Goal: Find contact information: Find contact information

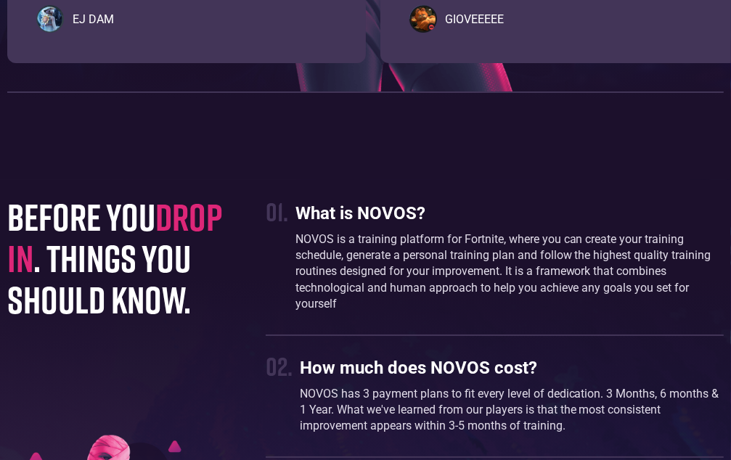
scroll to position [3558, 0]
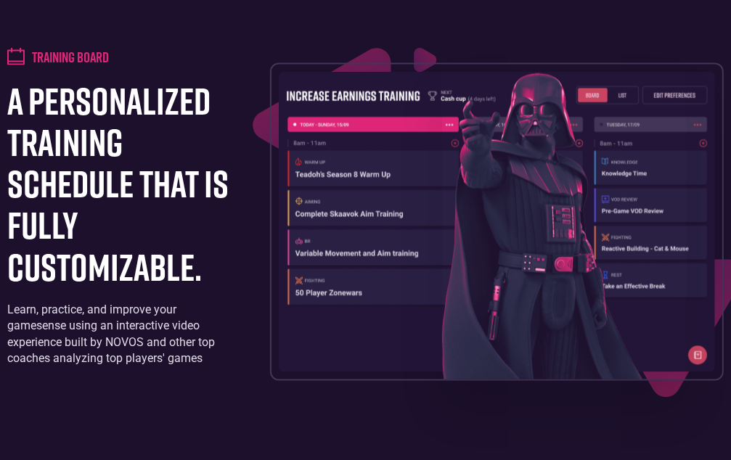
click at [427, 171] on img at bounding box center [497, 222] width 436 height 301
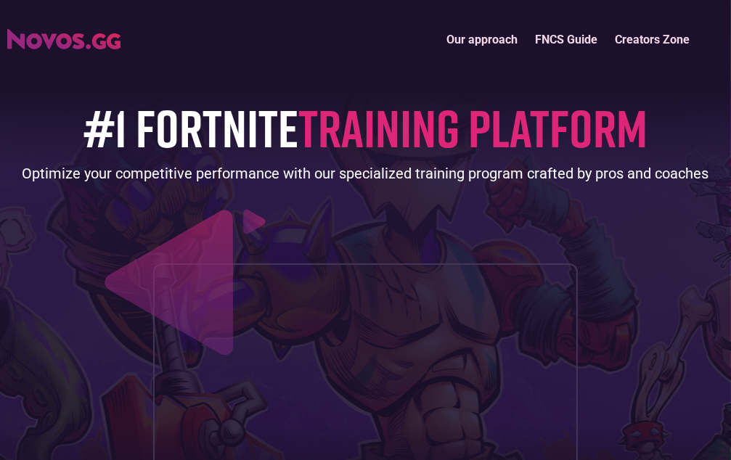
scroll to position [0, 0]
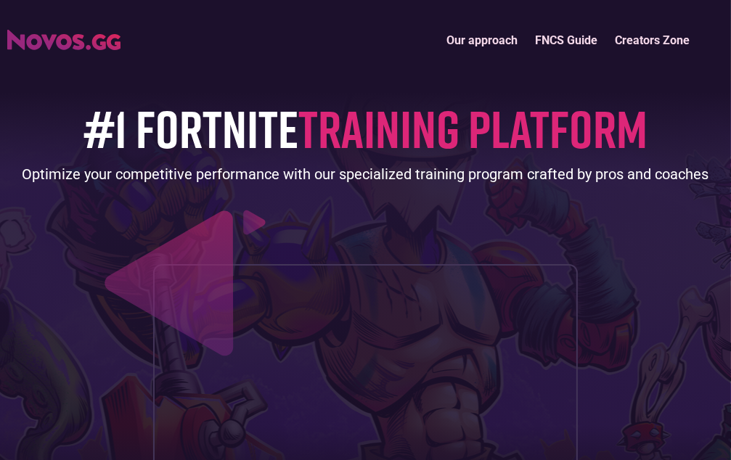
click at [562, 33] on link "FNCS Guide" at bounding box center [566, 40] width 80 height 31
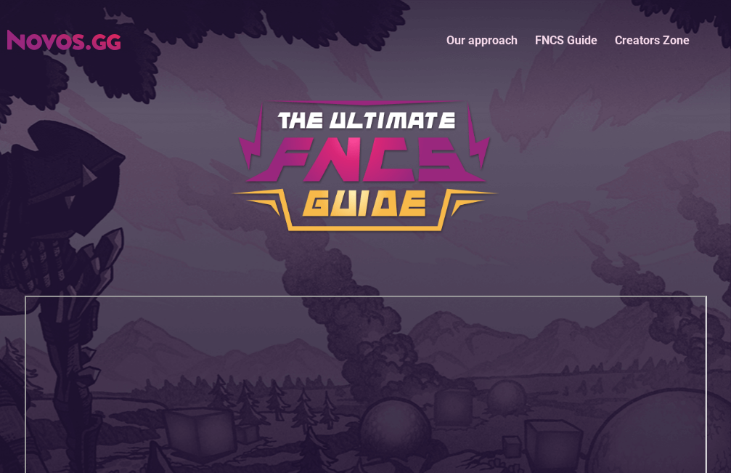
click at [683, 33] on link "Creators Zone" at bounding box center [652, 40] width 92 height 31
click at [467, 37] on link "Our approach" at bounding box center [482, 40] width 89 height 31
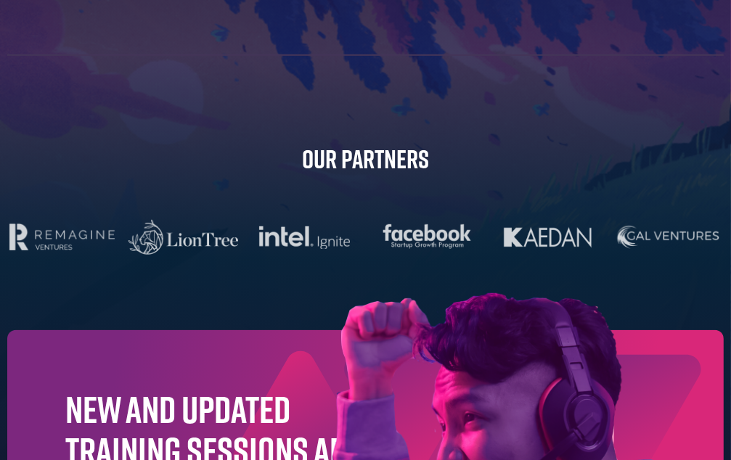
scroll to position [4540, 0]
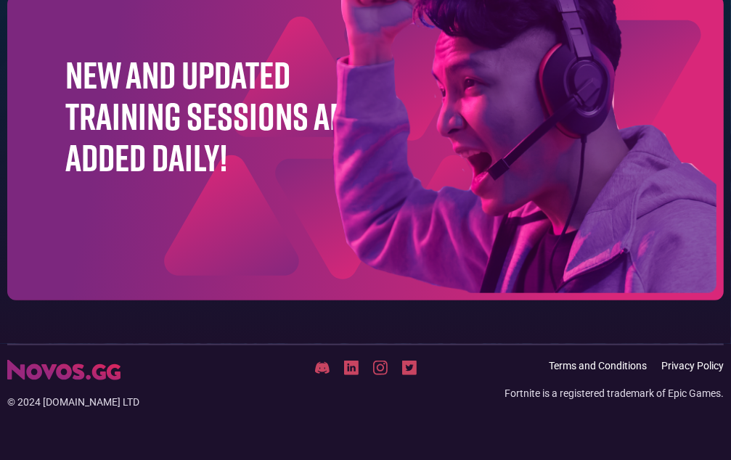
click at [258, 214] on img at bounding box center [451, 129] width 545 height 341
drag, startPoint x: 118, startPoint y: 400, endPoint x: 0, endPoint y: 397, distance: 117.7
click at [0, 397] on div "© 2024 NOVOS.gg LTD Terms and Conditions Privacy Policy Fortnite is a registere…" at bounding box center [365, 376] width 731 height 65
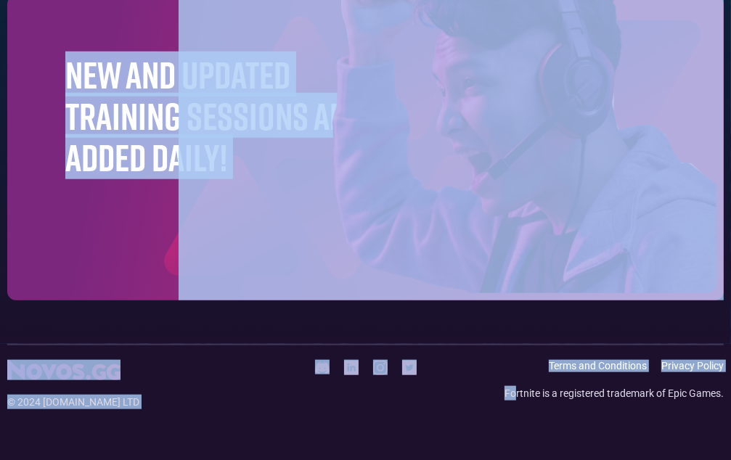
scroll to position [4540, 13]
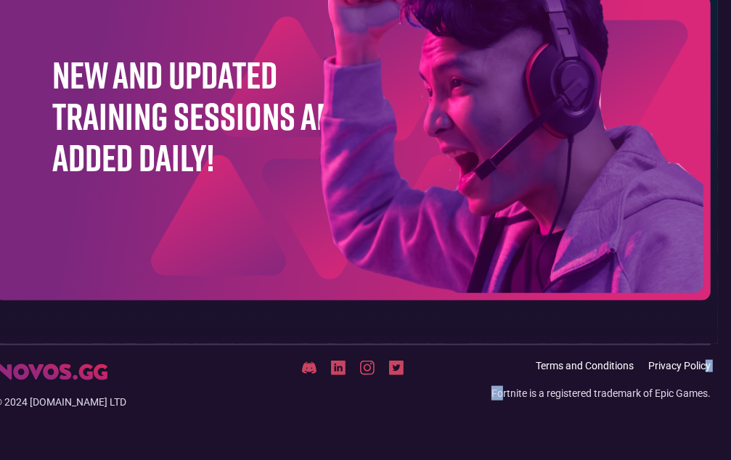
drag, startPoint x: 513, startPoint y: 396, endPoint x: 707, endPoint y: 386, distance: 194.1
click at [707, 386] on div "Terms and Conditions Privacy Policy Fortnite is a registered trademark of Epic …" at bounding box center [591, 384] width 239 height 49
click at [685, 361] on link "Privacy Policy" at bounding box center [679, 366] width 62 height 12
click at [603, 359] on div "© 2024 NOVOS.gg LTD Terms and Conditions Privacy Policy Fortnite is a registere…" at bounding box center [352, 376] width 731 height 65
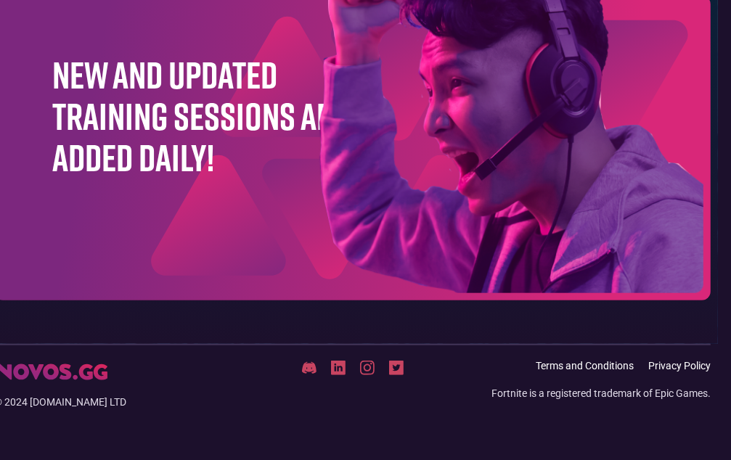
click at [604, 366] on link "Terms and Conditions" at bounding box center [585, 366] width 98 height 12
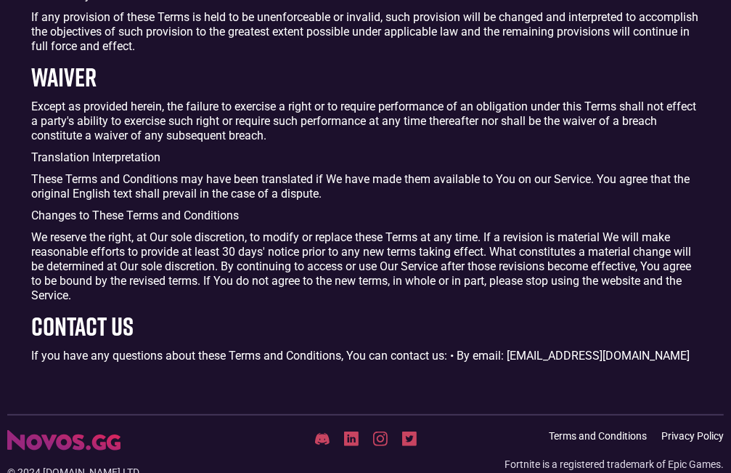
scroll to position [3944, 0]
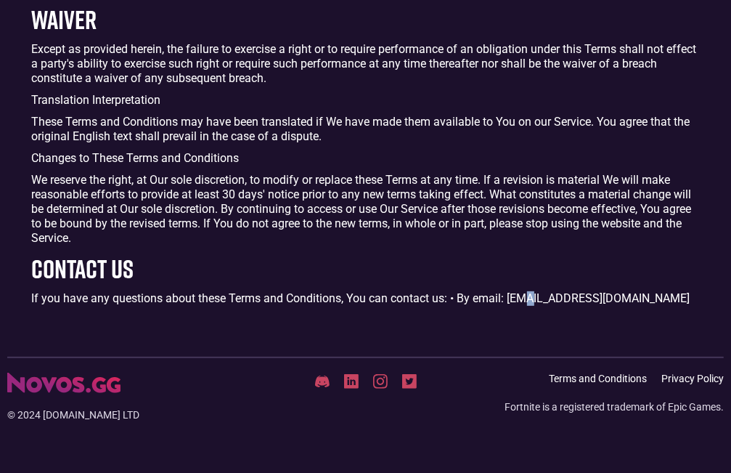
drag, startPoint x: 526, startPoint y: 298, endPoint x: 537, endPoint y: 301, distance: 10.6
click at [537, 301] on p "If you have any questions about these Terms and Conditions, You can contact us:…" at bounding box center [366, 298] width 668 height 15
click at [524, 301] on p "If you have any questions about these Terms and Conditions, You can contact us:…" at bounding box center [366, 298] width 668 height 15
drag, startPoint x: 518, startPoint y: 298, endPoint x: 526, endPoint y: 298, distance: 8.0
click at [526, 298] on p "If you have any questions about these Terms and Conditions, You can contact us:…" at bounding box center [366, 298] width 668 height 15
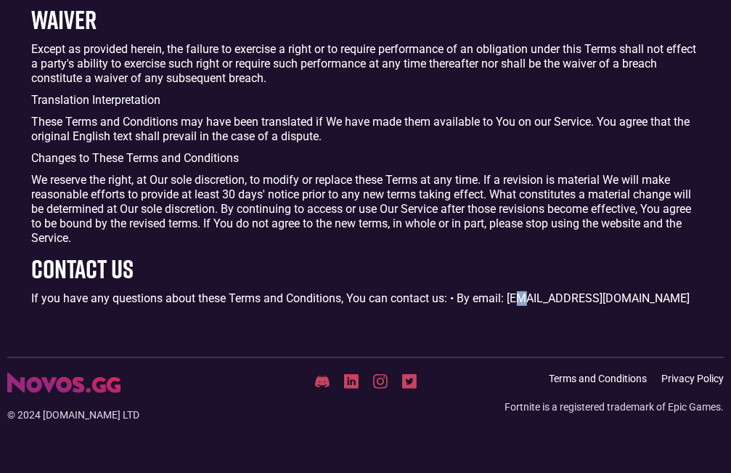
click at [526, 298] on p "If you have any questions about these Terms and Conditions, You can contact us:…" at bounding box center [366, 298] width 668 height 15
drag, startPoint x: 521, startPoint y: 298, endPoint x: 615, endPoint y: 304, distance: 94.6
click at [615, 304] on p "If you have any questions about these Terms and Conditions, You can contact us:…" at bounding box center [366, 298] width 668 height 15
copy p "@[DOMAIN_NAME]"
click at [484, 300] on p "If you have any questions about these Terms and Conditions, You can contact us:…" at bounding box center [366, 298] width 668 height 15
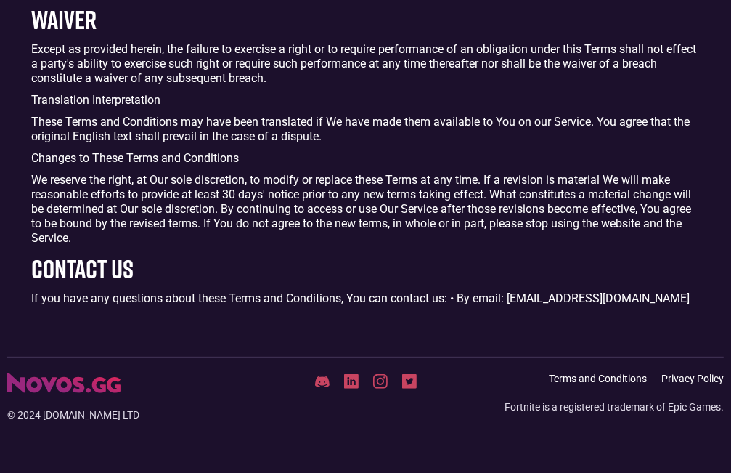
click at [477, 298] on p "If you have any questions about these Terms and Conditions, You can contact us:…" at bounding box center [366, 298] width 668 height 15
click at [384, 380] on img at bounding box center [380, 381] width 15 height 15
